Goal: Task Accomplishment & Management: Manage account settings

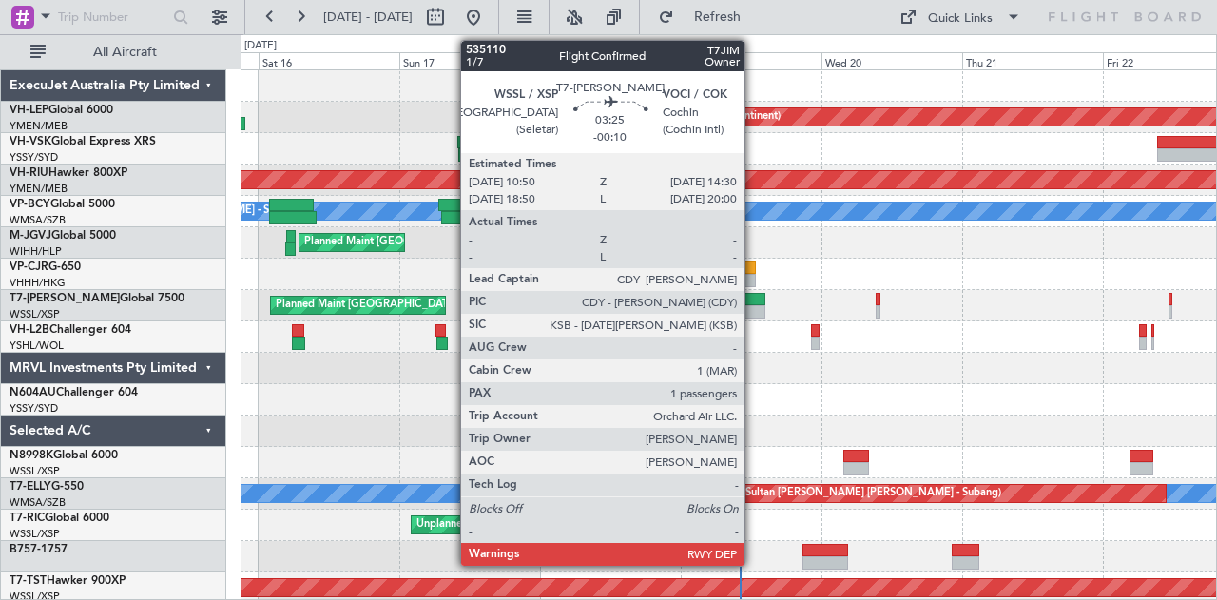
click at [754, 311] on div at bounding box center [755, 311] width 22 height 13
click at [755, 311] on div at bounding box center [755, 311] width 22 height 13
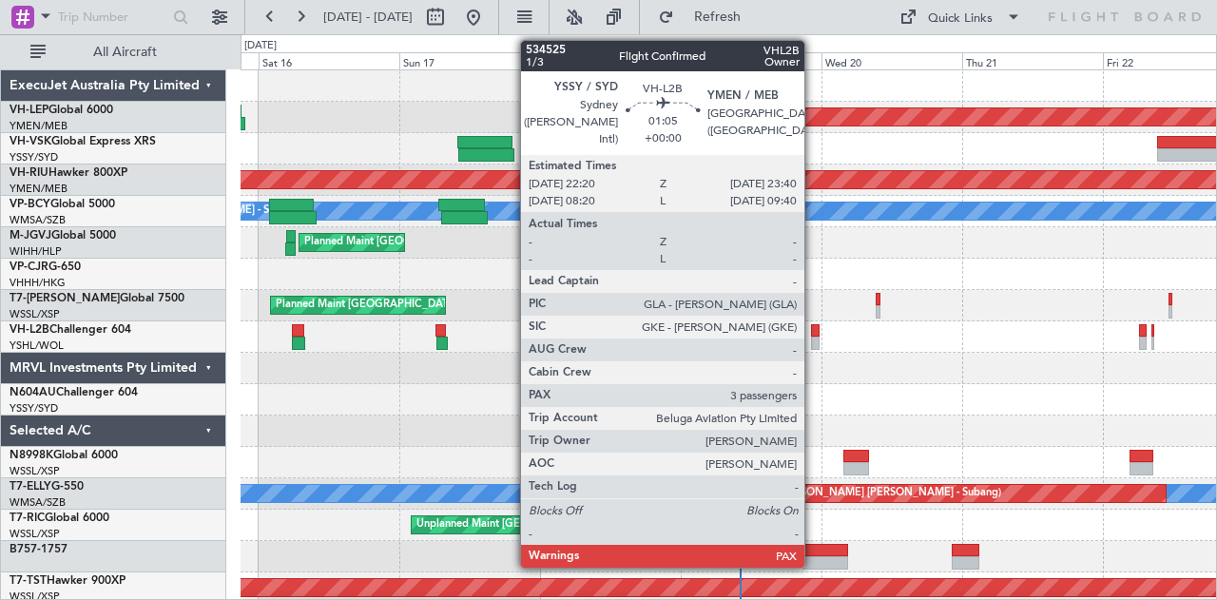
click at [814, 333] on div at bounding box center [815, 330] width 9 height 13
click at [816, 338] on div at bounding box center [815, 343] width 9 height 13
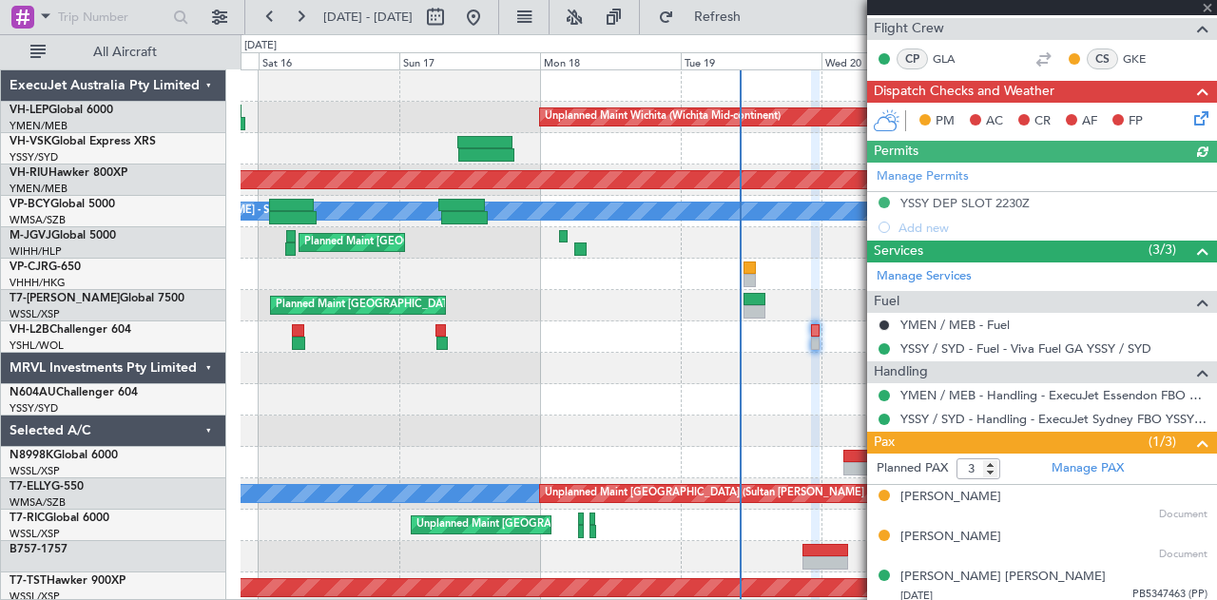
scroll to position [291, 0]
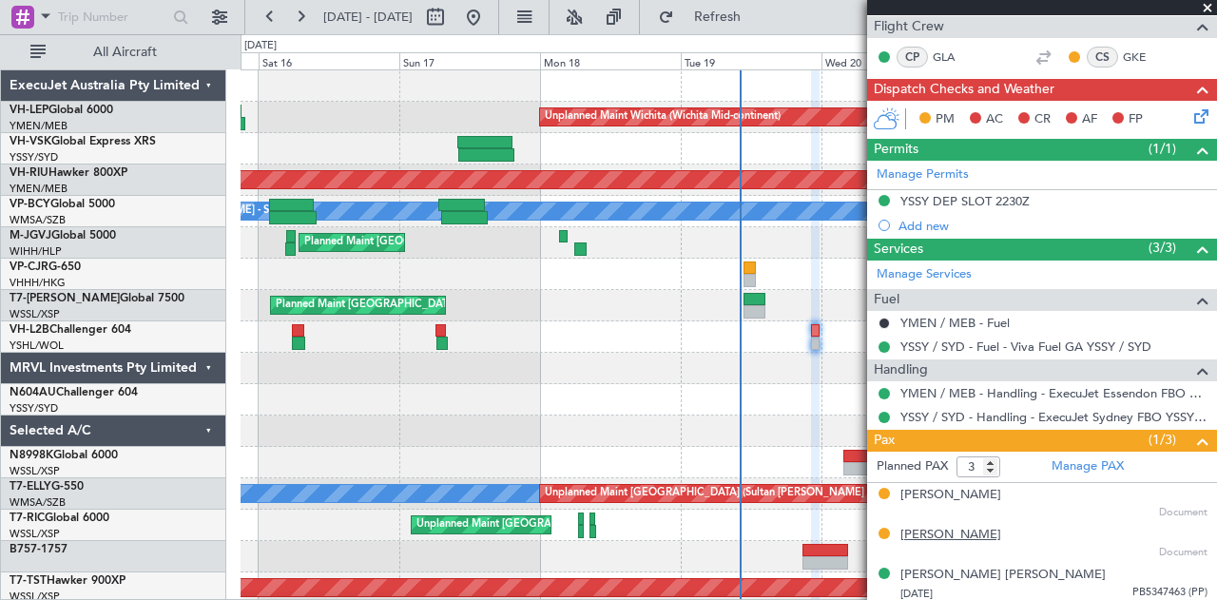
click at [925, 532] on div "[PERSON_NAME]" at bounding box center [951, 535] width 101 height 19
click at [818, 338] on div at bounding box center [815, 343] width 9 height 13
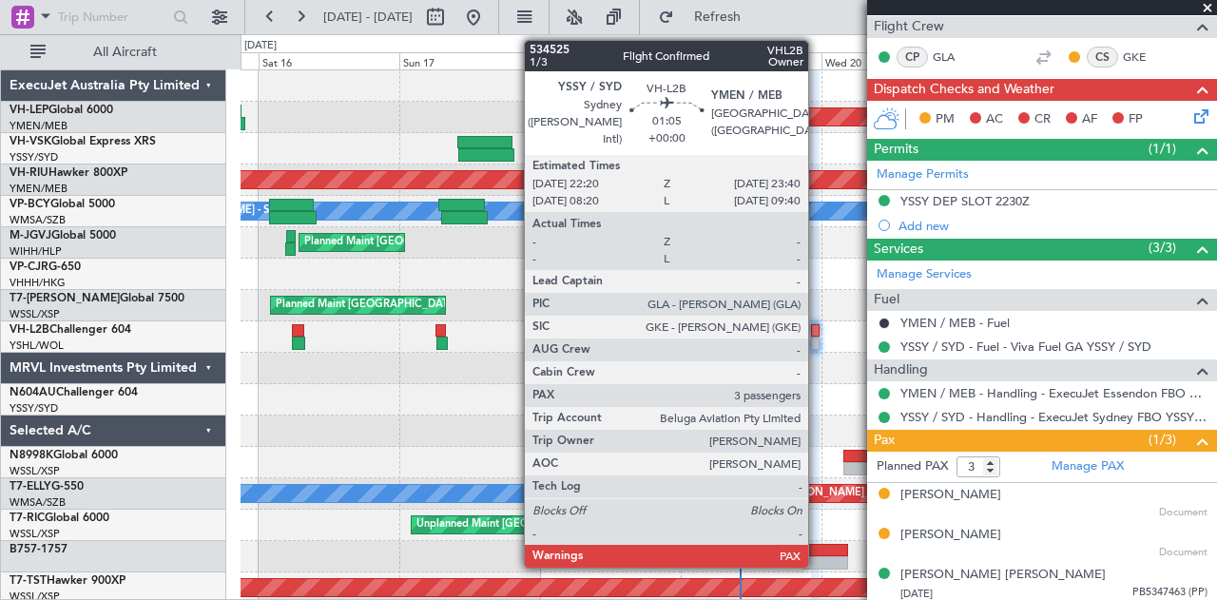
click at [818, 338] on div at bounding box center [815, 343] width 9 height 13
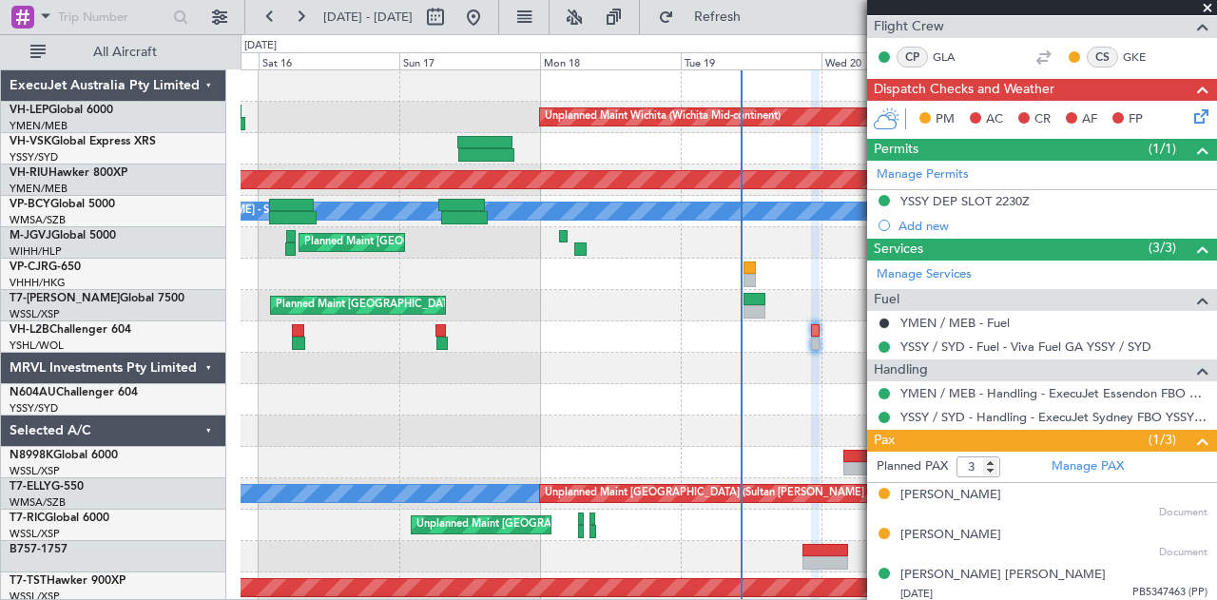
click at [1191, 111] on icon at bounding box center [1198, 113] width 15 height 15
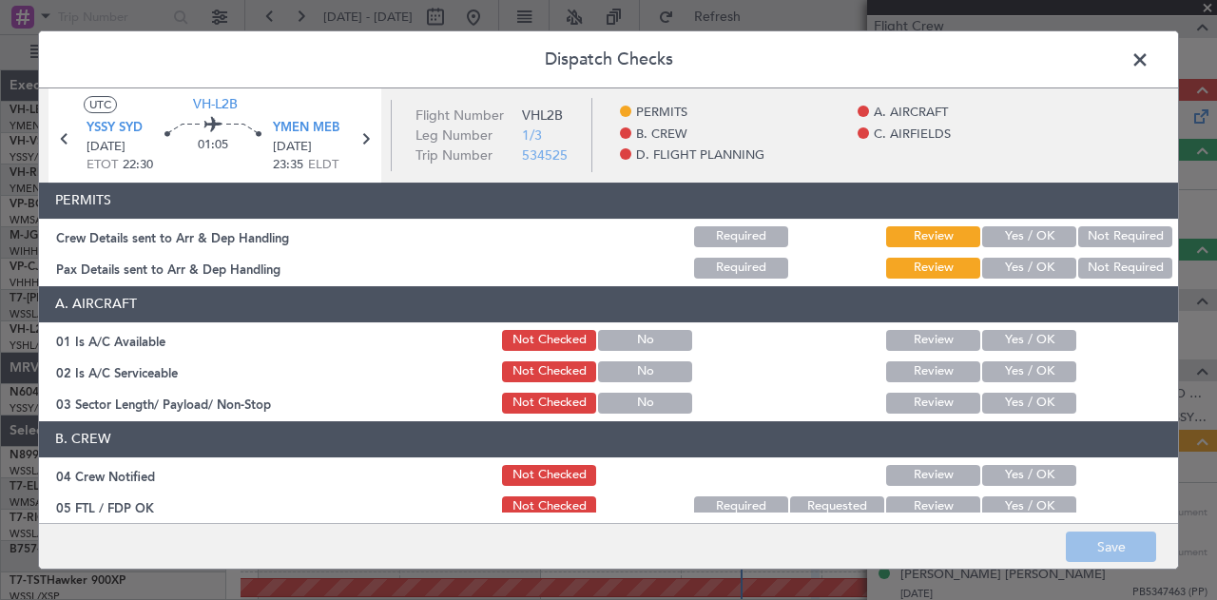
click at [1084, 235] on button "Not Required" at bounding box center [1126, 236] width 94 height 21
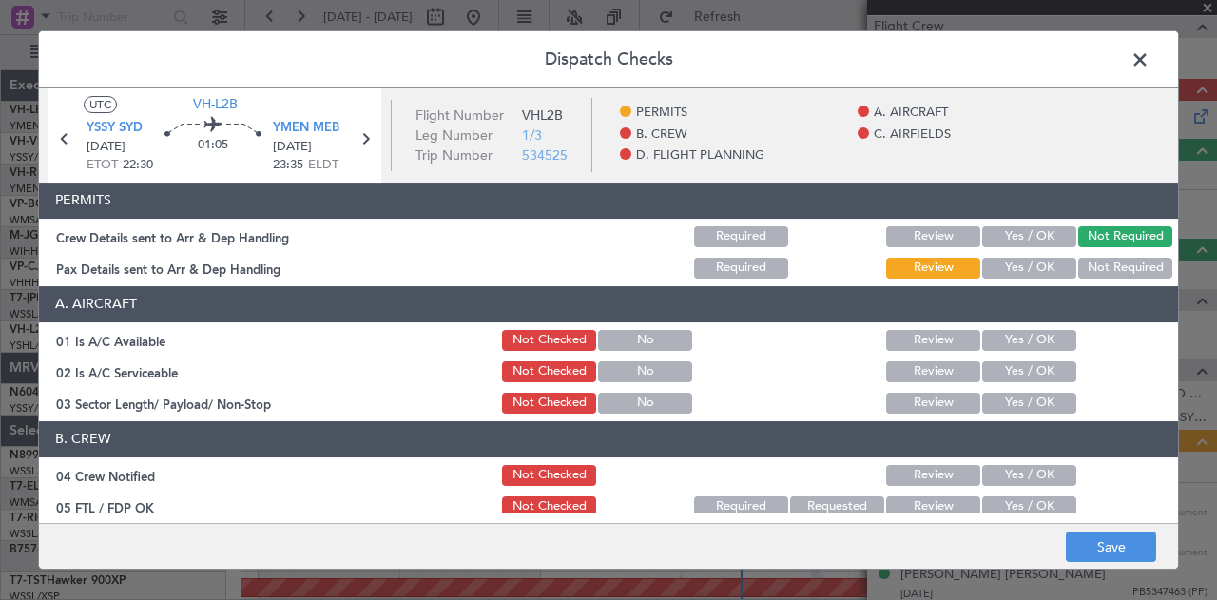
click at [1089, 258] on button "Not Required" at bounding box center [1126, 268] width 94 height 21
click at [1004, 340] on button "Yes / OK" at bounding box center [1030, 340] width 94 height 21
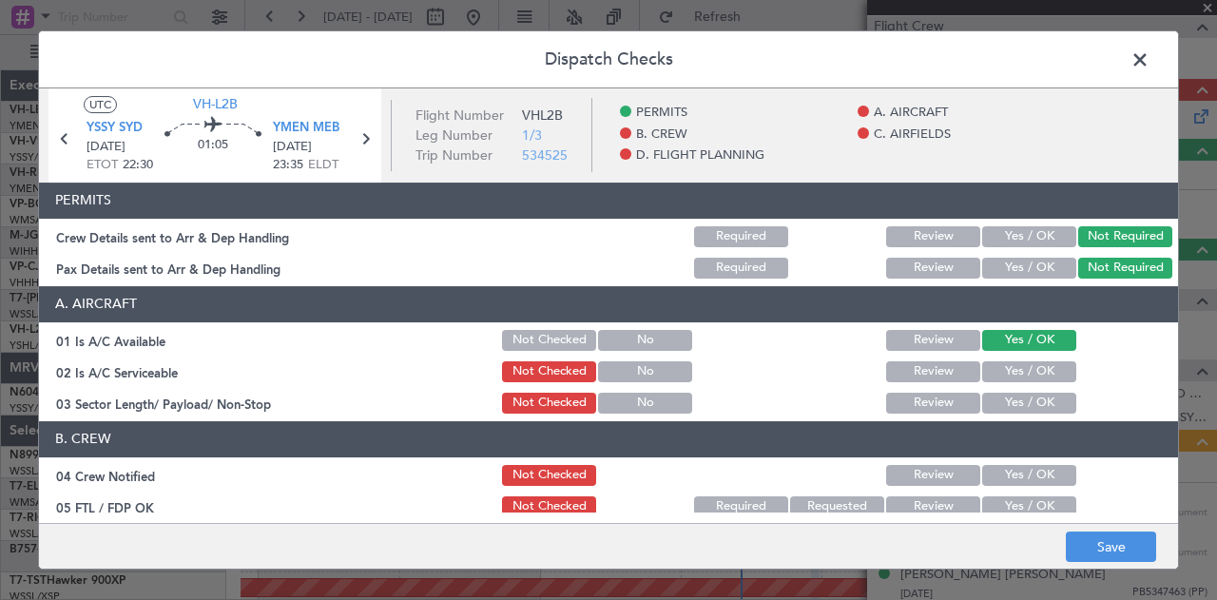
click at [1002, 366] on button "Yes / OK" at bounding box center [1030, 371] width 94 height 21
click at [1002, 398] on button "Yes / OK" at bounding box center [1030, 403] width 94 height 21
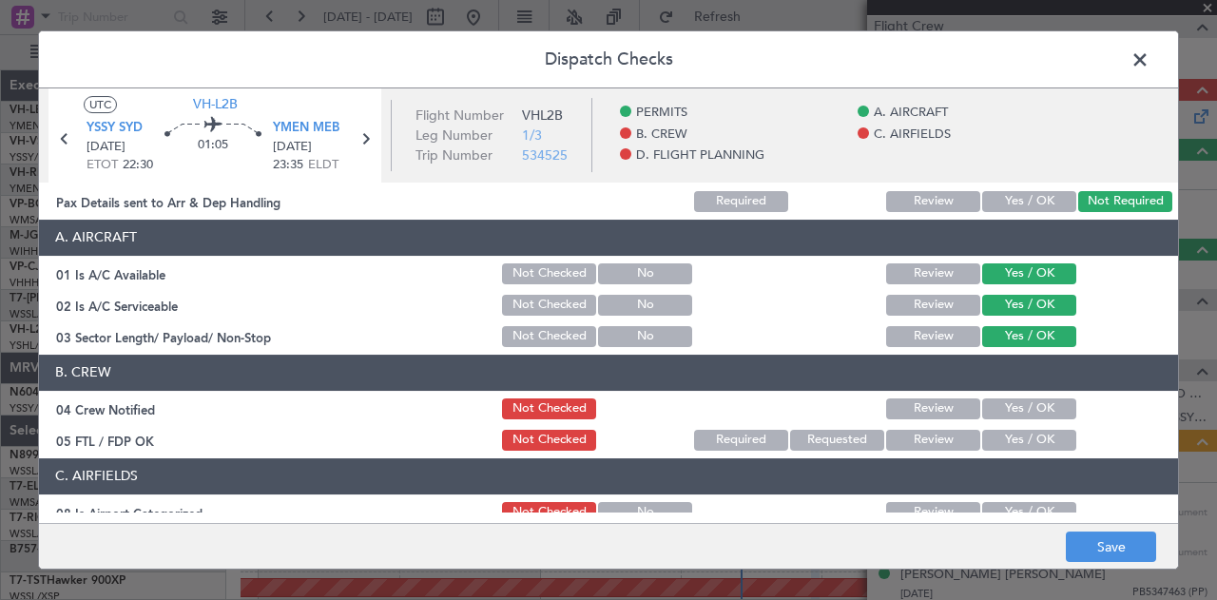
scroll to position [95, 0]
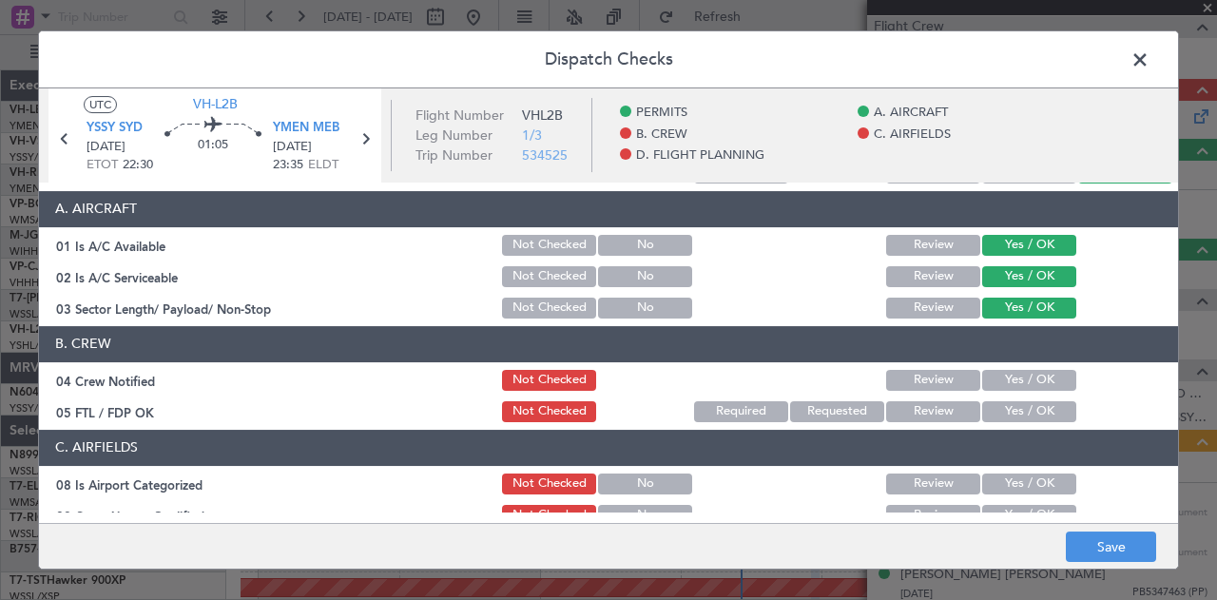
click at [1002, 376] on button "Yes / OK" at bounding box center [1030, 380] width 94 height 21
click at [1000, 397] on section "B. CREW 04 Crew Notified Not Checked Review Yes / OK 05 FTL / FDP OK Not Checke…" at bounding box center [608, 375] width 1139 height 99
click at [1003, 409] on button "Yes / OK" at bounding box center [1030, 411] width 94 height 21
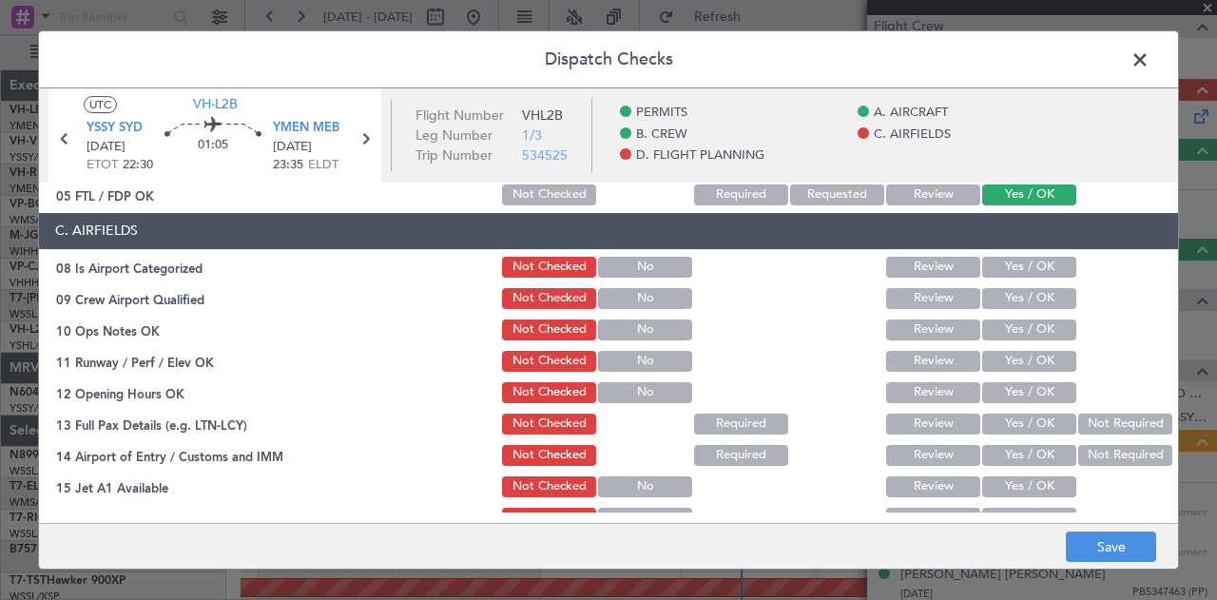
scroll to position [285, 0]
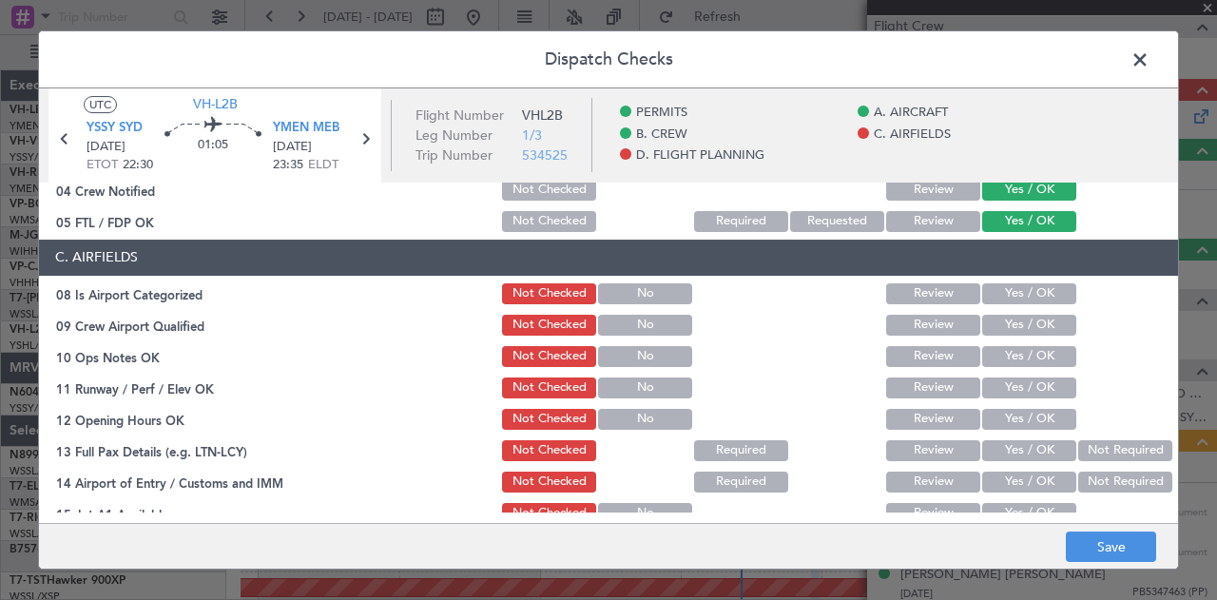
click at [1005, 283] on button "Yes / OK" at bounding box center [1030, 293] width 94 height 21
click at [1008, 322] on button "Yes / OK" at bounding box center [1030, 325] width 94 height 21
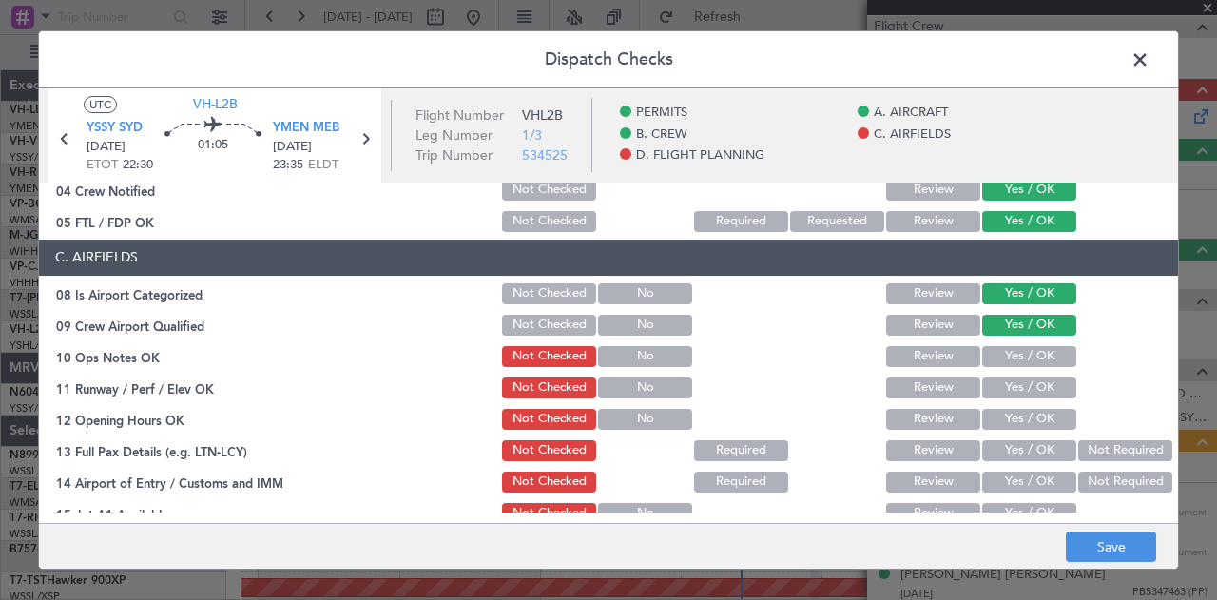
click at [1004, 351] on button "Yes / OK" at bounding box center [1030, 356] width 94 height 21
click at [1004, 381] on button "Yes / OK" at bounding box center [1030, 388] width 94 height 21
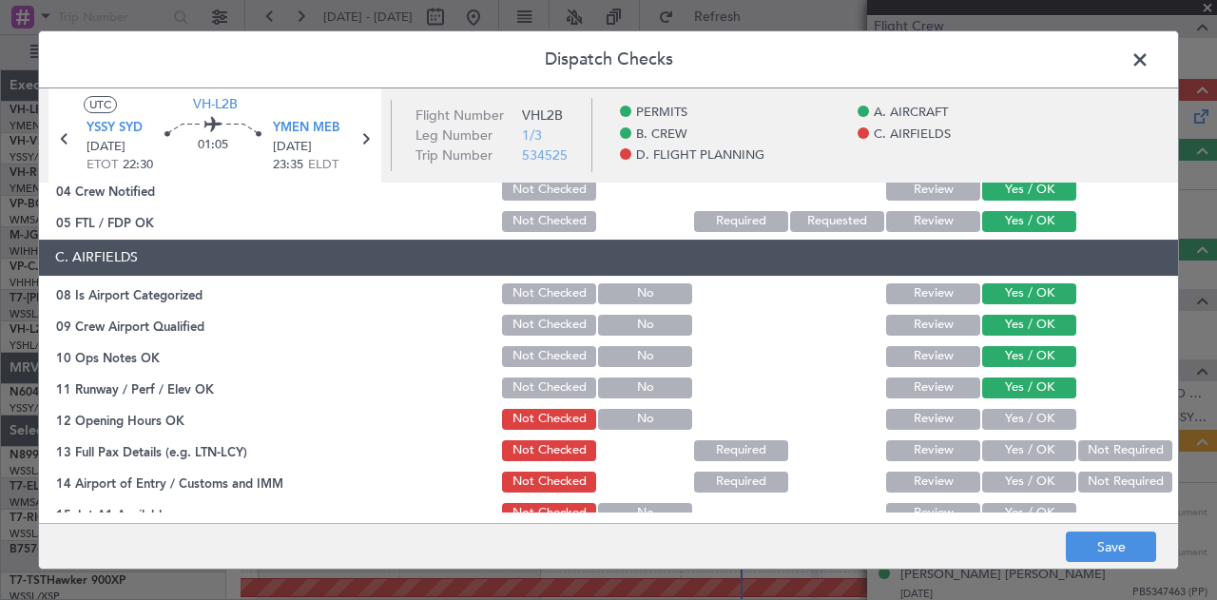
click at [1004, 412] on button "Yes / OK" at bounding box center [1030, 419] width 94 height 21
click at [1002, 450] on button "Yes / OK" at bounding box center [1030, 450] width 94 height 21
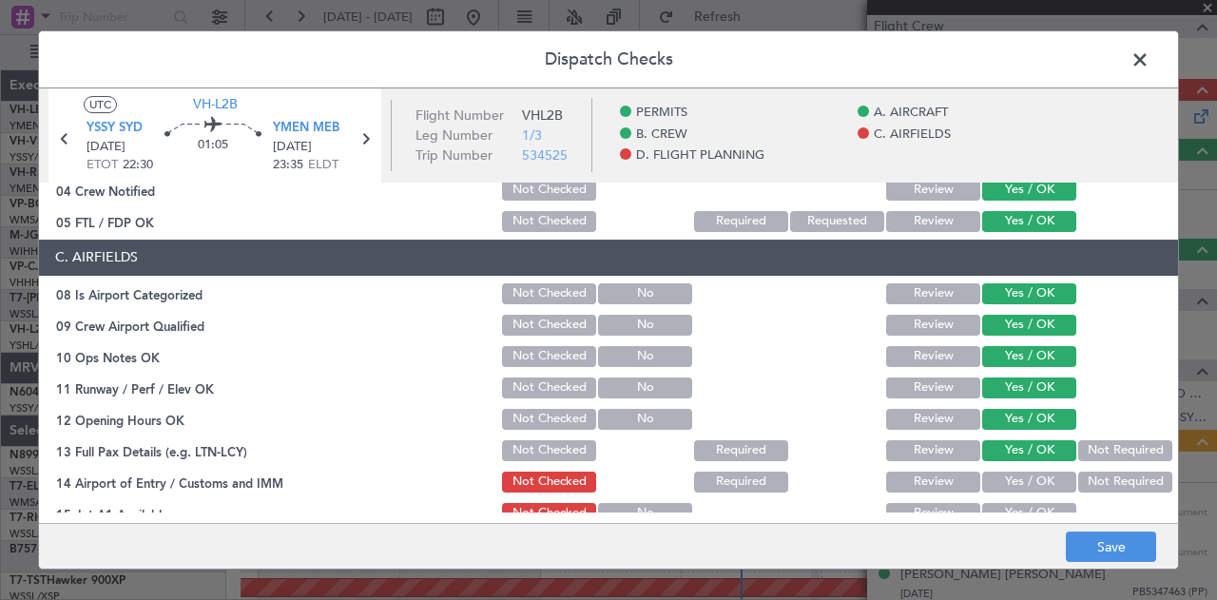
click at [1083, 477] on button "Not Required" at bounding box center [1126, 482] width 94 height 21
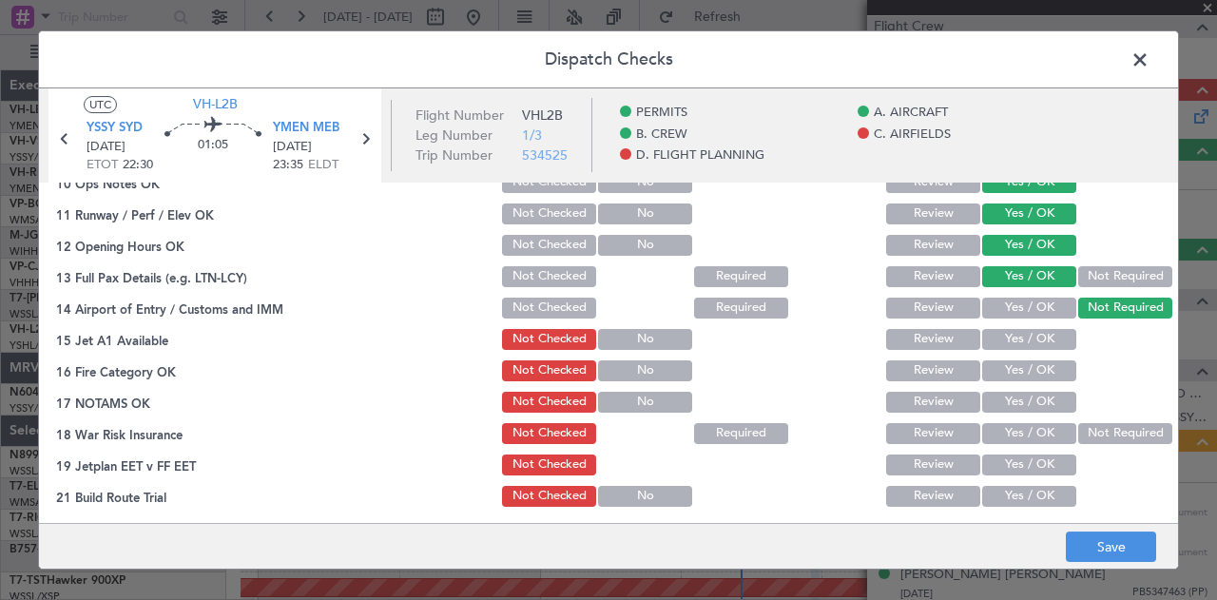
scroll to position [476, 0]
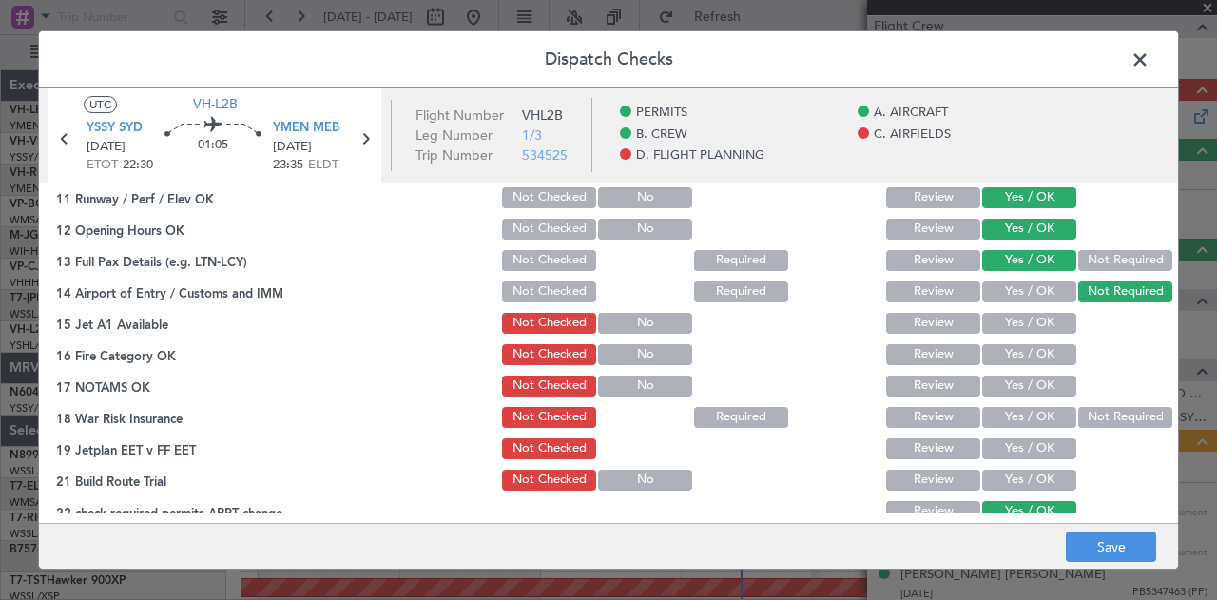
click at [983, 320] on button "Yes / OK" at bounding box center [1030, 323] width 94 height 21
click at [983, 355] on button "Yes / OK" at bounding box center [1030, 354] width 94 height 21
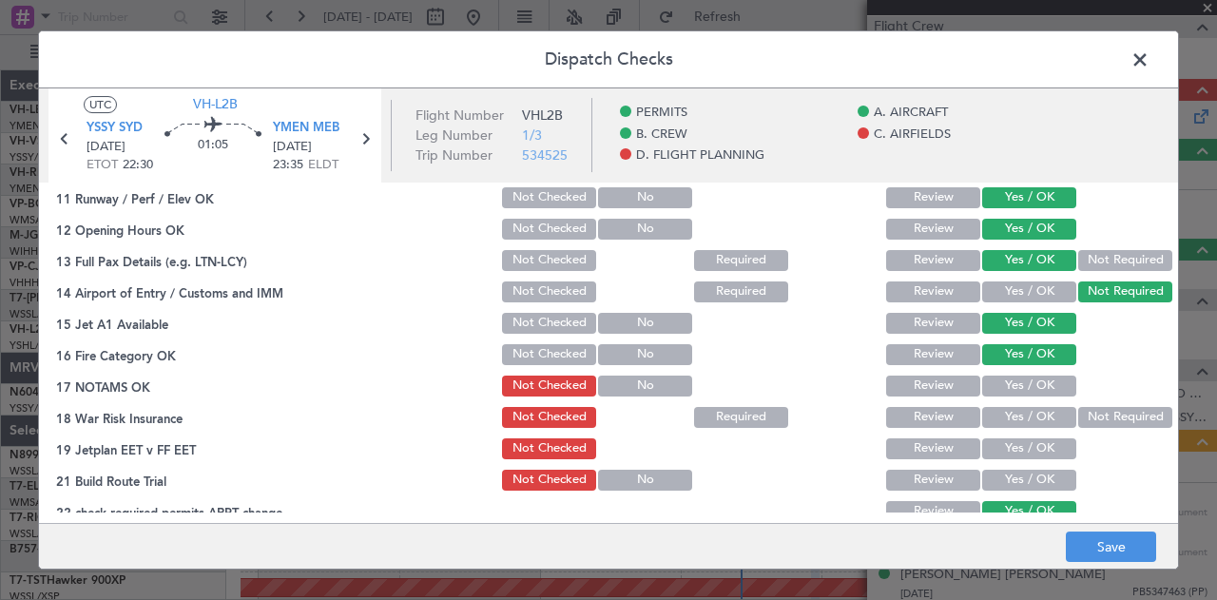
click at [1016, 386] on button "Yes / OK" at bounding box center [1030, 386] width 94 height 21
click at [1109, 415] on button "Not Required" at bounding box center [1126, 417] width 94 height 21
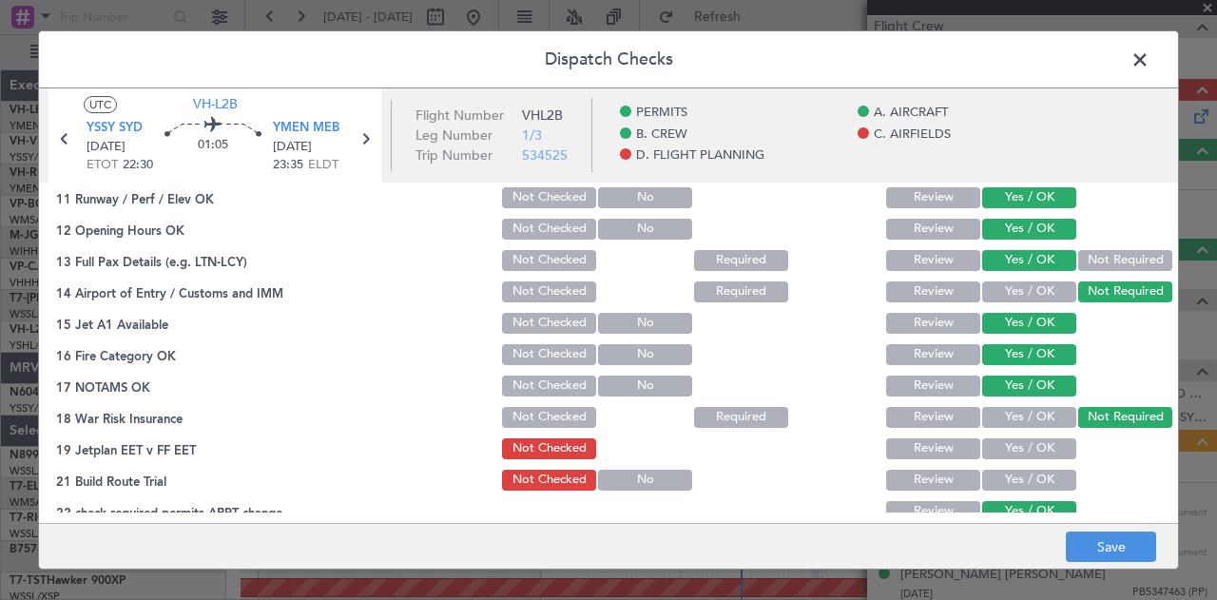
click at [1034, 451] on button "Yes / OK" at bounding box center [1030, 448] width 94 height 21
click at [1031, 478] on button "Yes / OK" at bounding box center [1030, 480] width 94 height 21
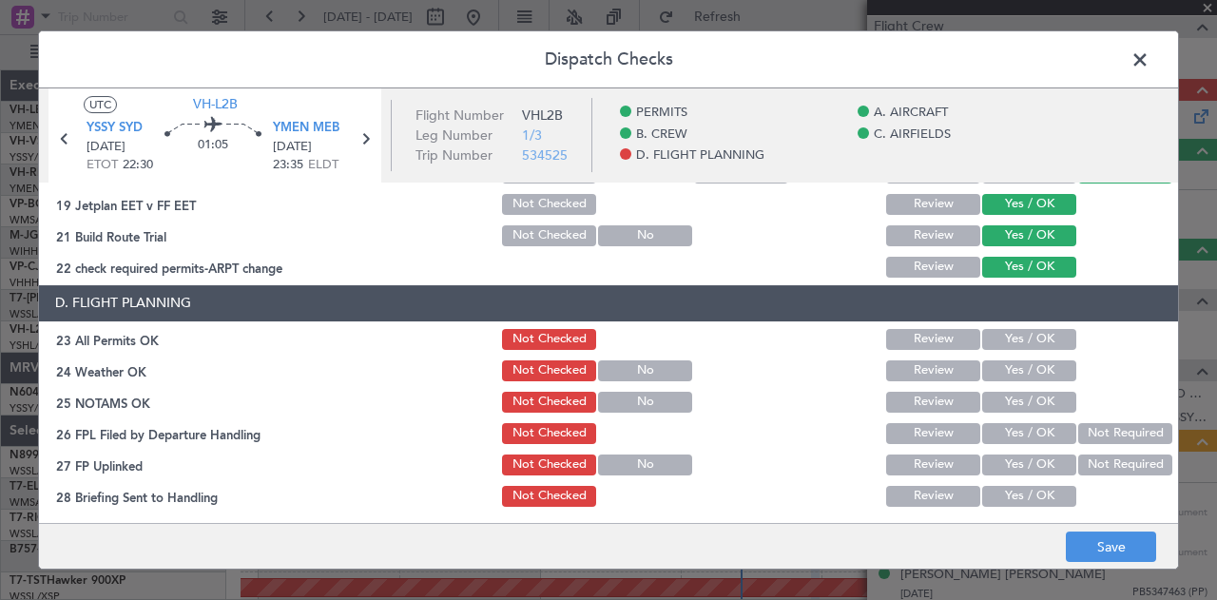
scroll to position [785, 0]
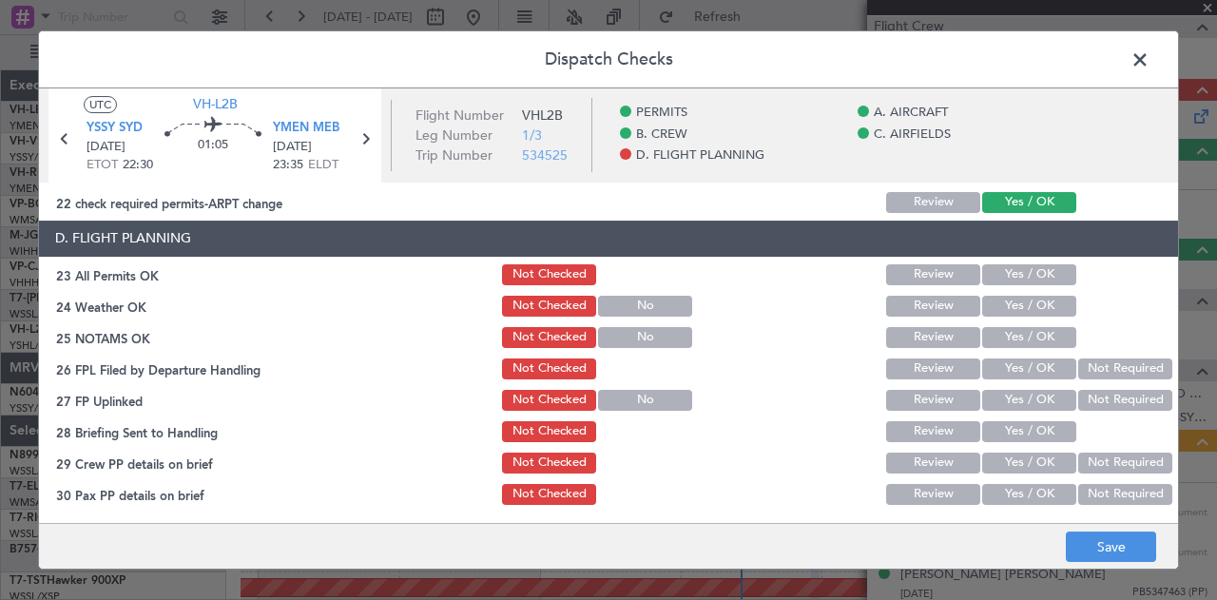
click at [1000, 271] on button "Yes / OK" at bounding box center [1030, 274] width 94 height 21
click at [1001, 302] on button "Yes / OK" at bounding box center [1030, 306] width 94 height 21
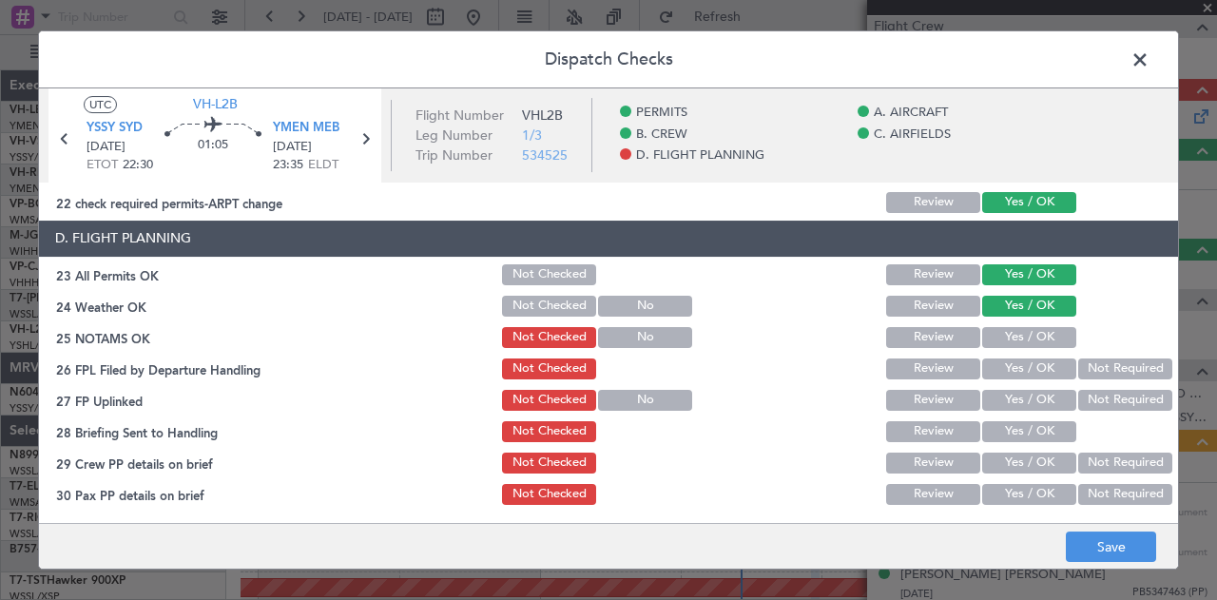
click at [1002, 334] on button "Yes / OK" at bounding box center [1030, 337] width 94 height 21
click at [1100, 366] on button "Not Required" at bounding box center [1126, 369] width 94 height 21
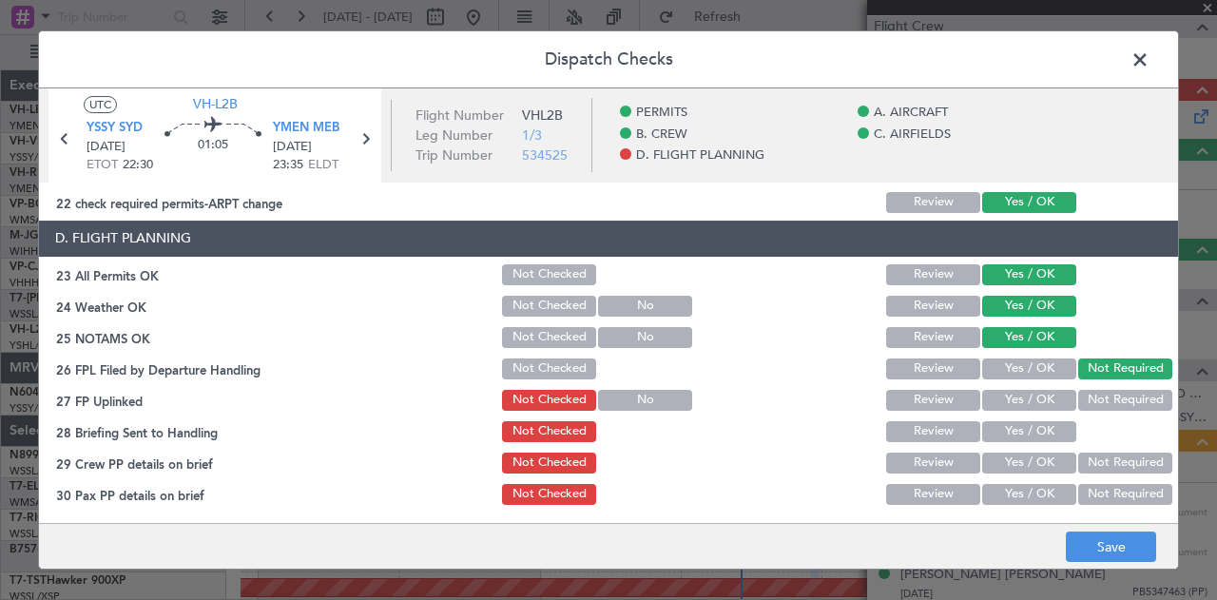
click at [1097, 400] on button "Not Required" at bounding box center [1126, 400] width 94 height 21
click at [1046, 422] on button "Yes / OK" at bounding box center [1030, 431] width 94 height 21
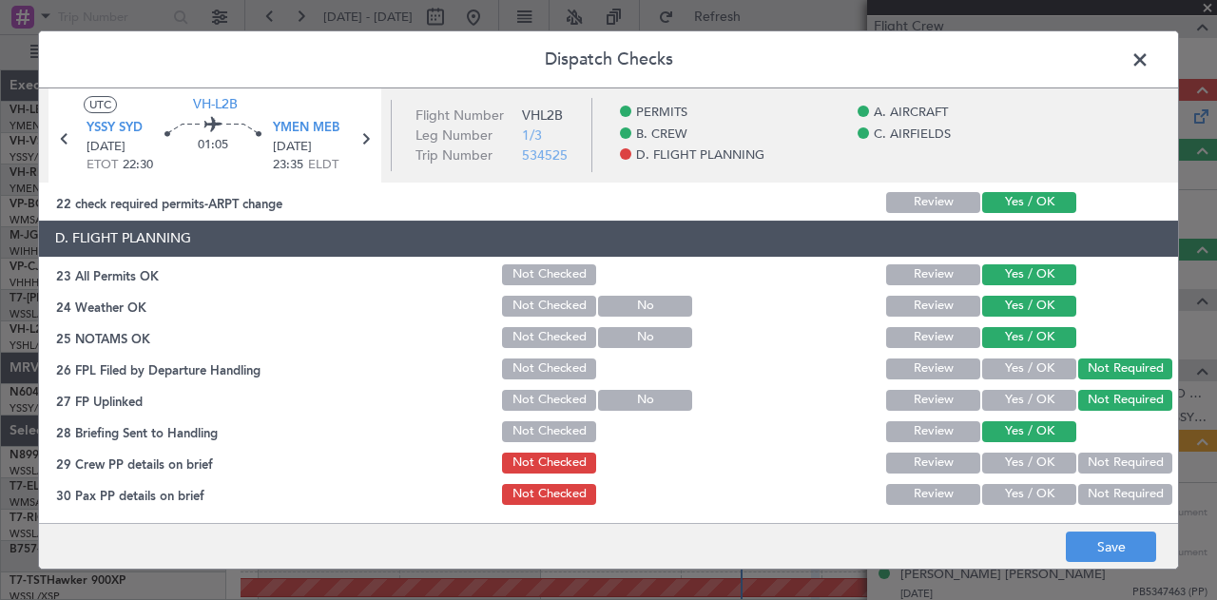
drag, startPoint x: 1081, startPoint y: 455, endPoint x: 1090, endPoint y: 482, distance: 28.9
click at [1082, 459] on button "Not Required" at bounding box center [1126, 463] width 94 height 21
drag, startPoint x: 1090, startPoint y: 488, endPoint x: 1091, endPoint y: 497, distance: 9.6
click at [1090, 490] on button "Not Required" at bounding box center [1126, 494] width 94 height 21
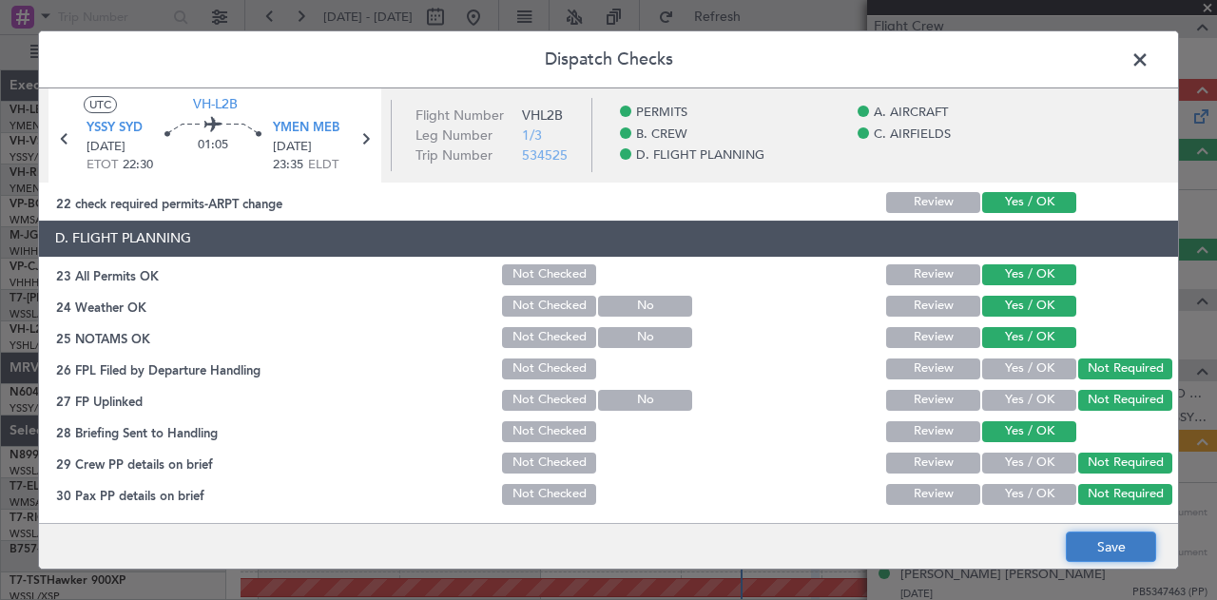
click at [1100, 540] on button "Save" at bounding box center [1111, 547] width 90 height 30
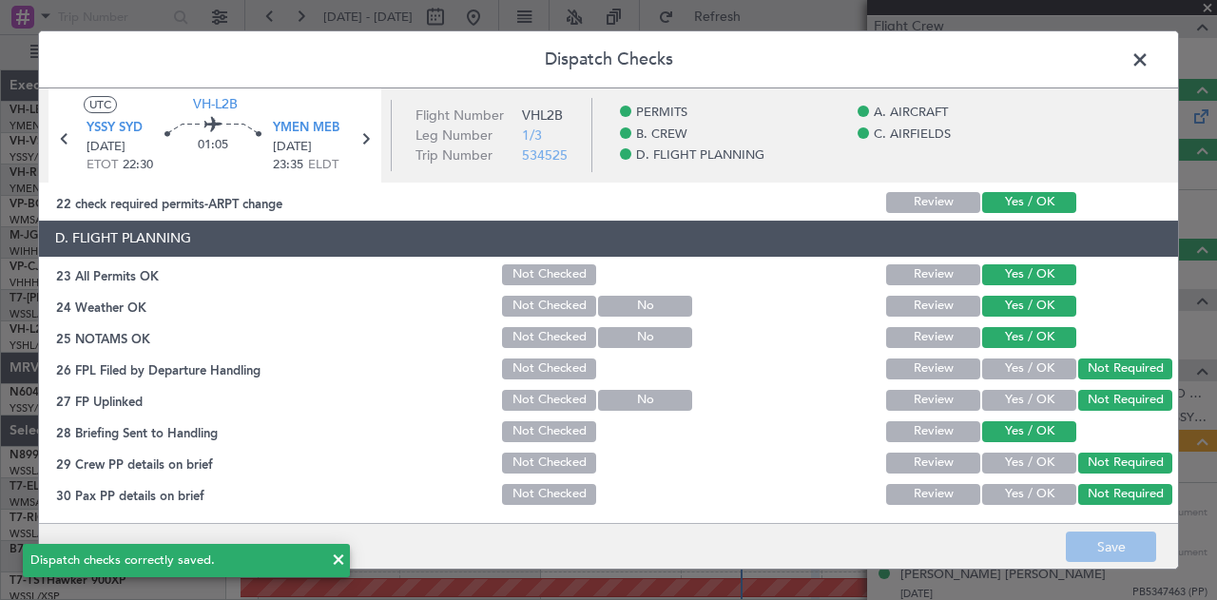
click at [1150, 58] on span at bounding box center [1150, 65] width 0 height 38
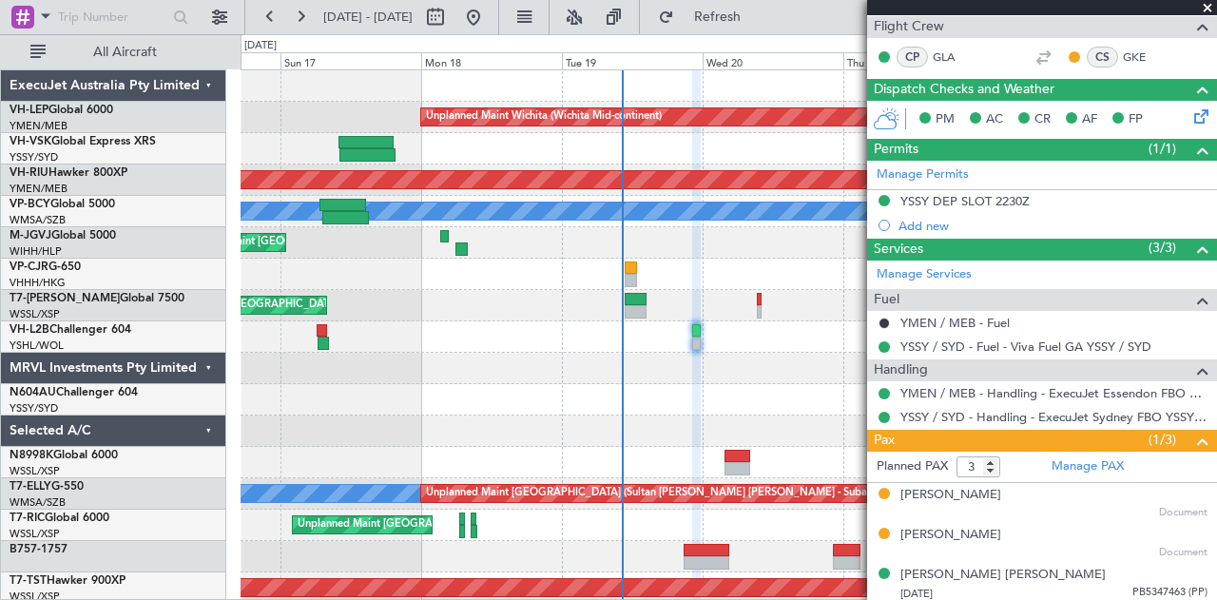
click at [369, 388] on div "Unplanned Maint Wichita (Wichita Mid-continent) Planned Maint [GEOGRAPHIC_DATA]…" at bounding box center [729, 588] width 977 height 1036
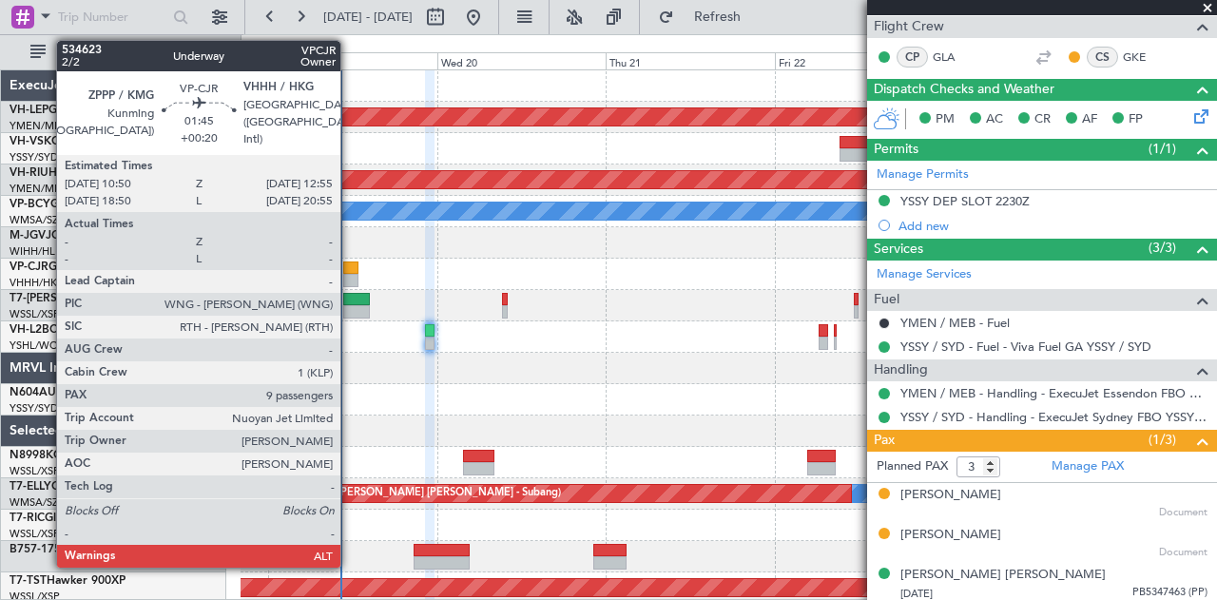
click at [350, 263] on div at bounding box center [350, 268] width 15 height 13
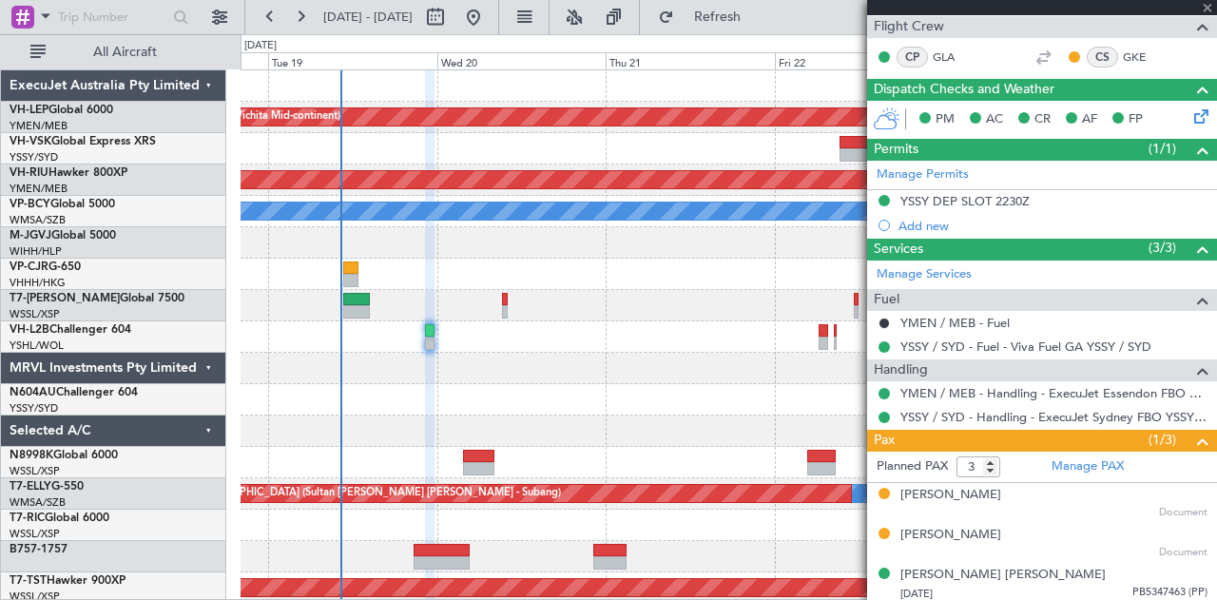
type input "+00:20"
type input "9"
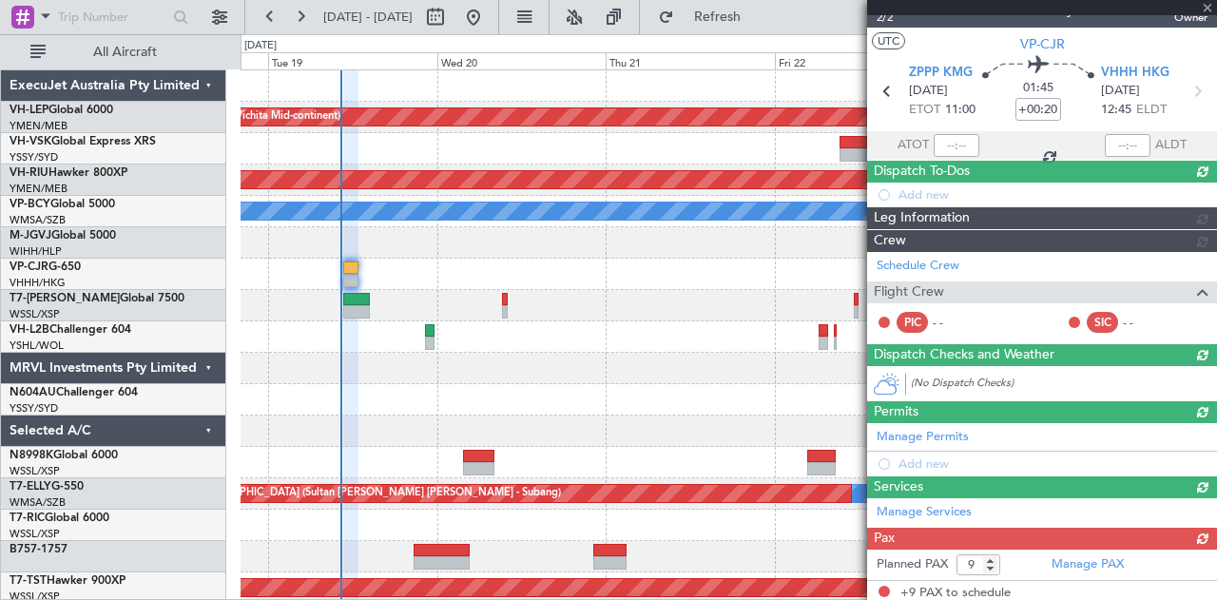
scroll to position [434, 0]
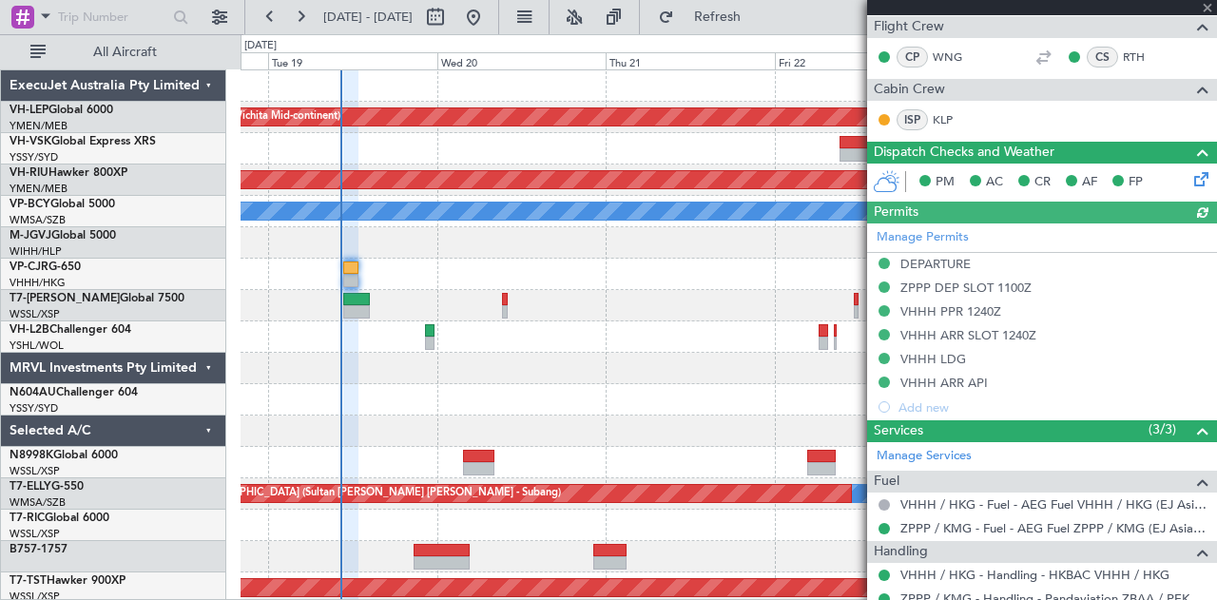
type input "[PERSON_NAME] (EYU)"
type input "F0181"
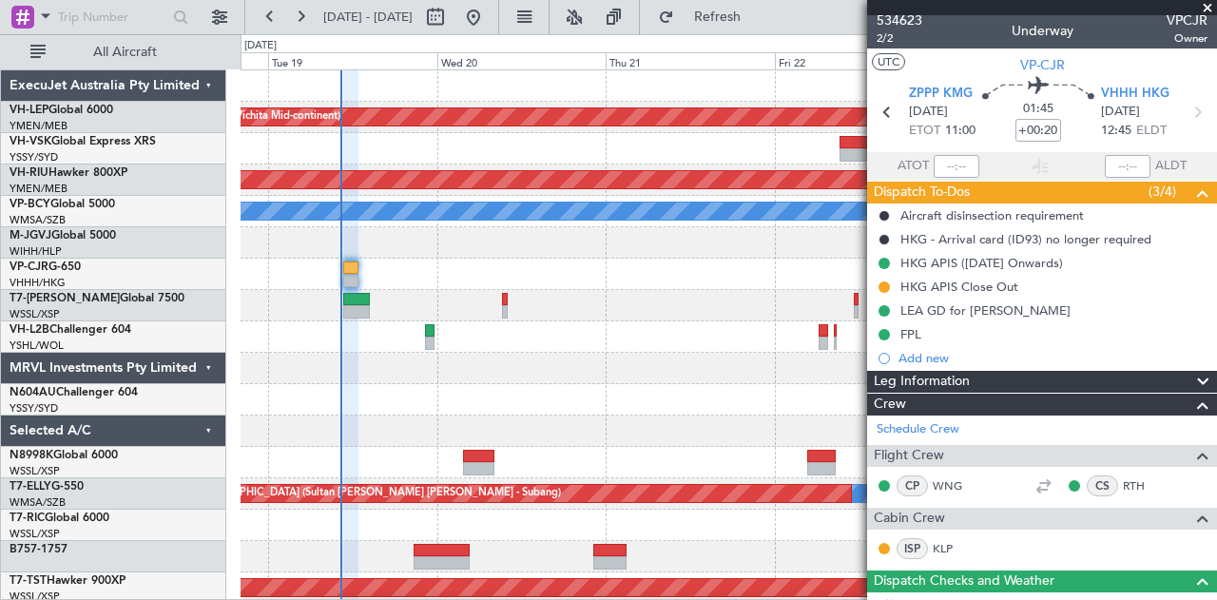
scroll to position [0, 0]
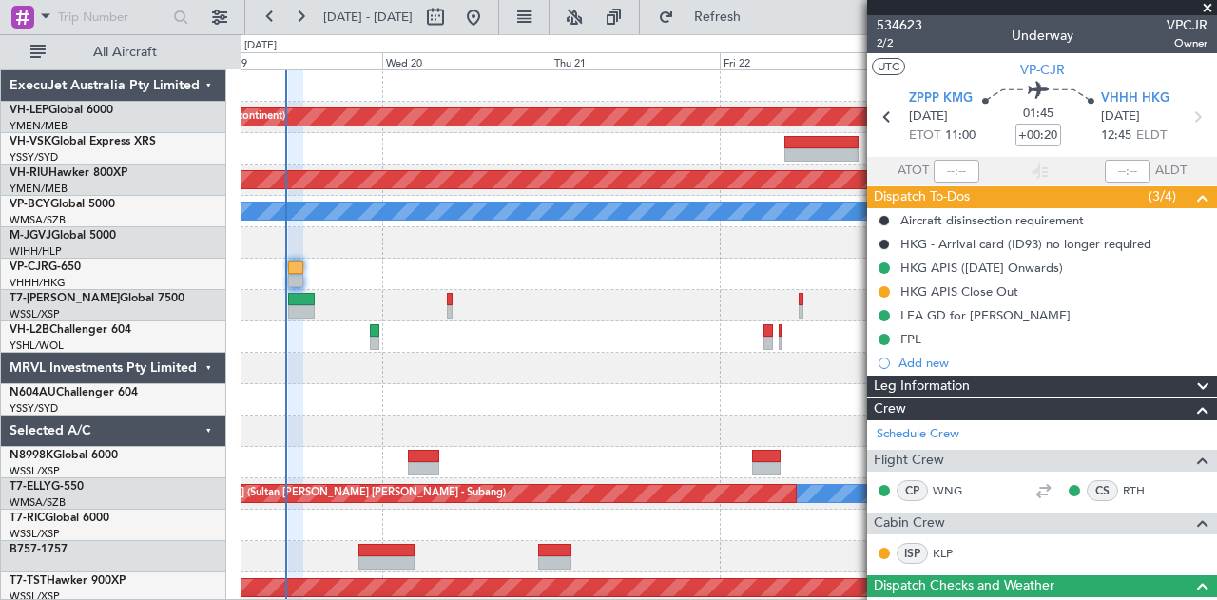
click at [473, 357] on div "Unplanned Maint Wichita (Wichita Mid-continent) Planned Maint [GEOGRAPHIC_DATA]…" at bounding box center [729, 588] width 977 height 1036
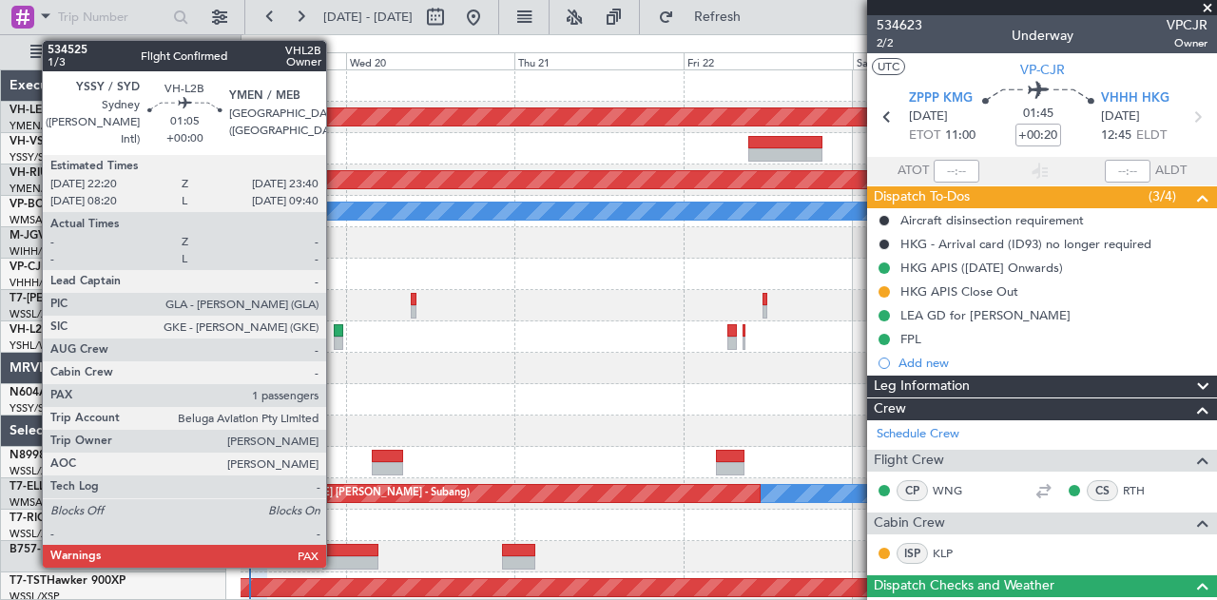
click at [336, 337] on div at bounding box center [339, 343] width 10 height 13
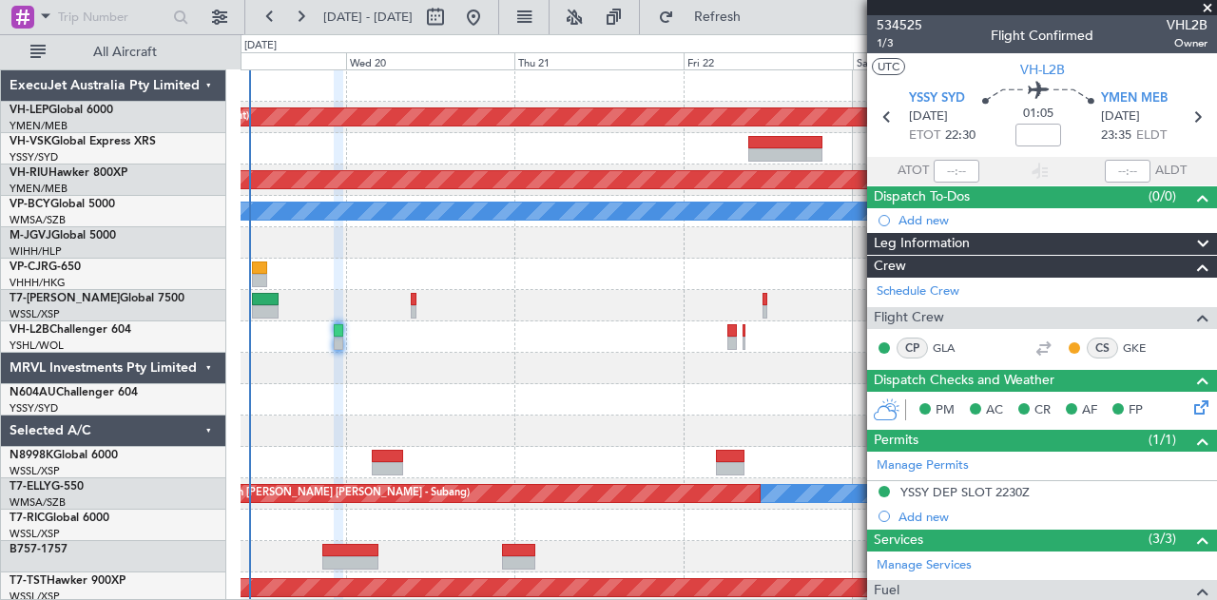
click at [1204, 6] on span at bounding box center [1207, 8] width 19 height 17
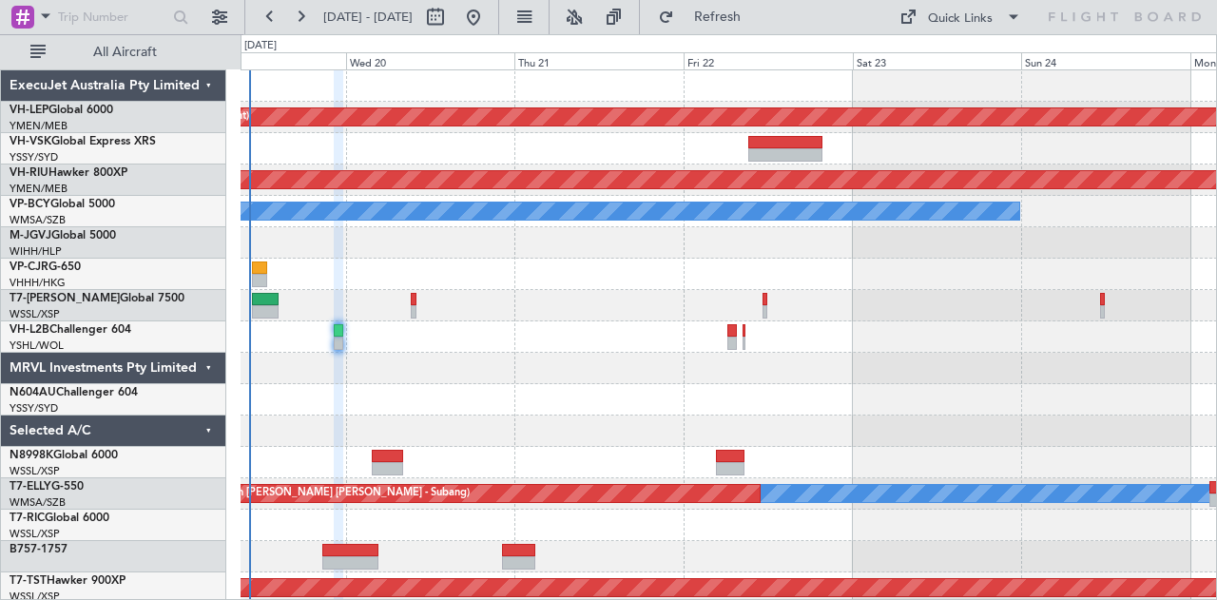
type input "0"
